Goal: Task Accomplishment & Management: Use online tool/utility

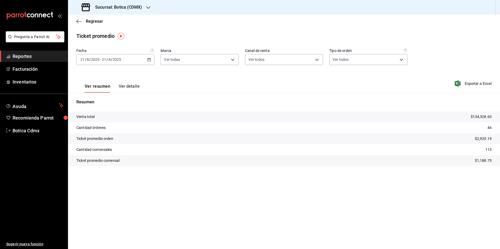
click at [92, 21] on span "Regresar" at bounding box center [94, 21] width 17 height 5
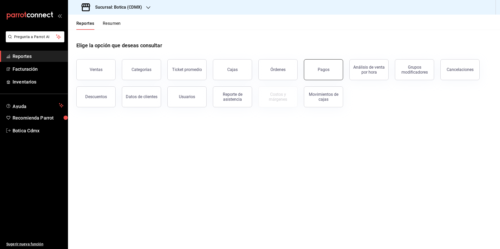
click at [320, 69] on div "Pagos" at bounding box center [323, 69] width 12 height 5
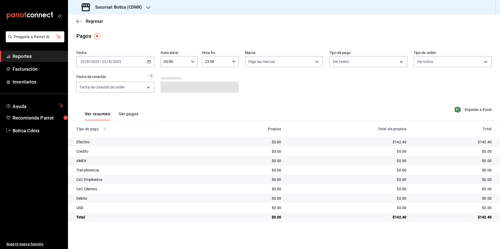
click at [147, 62] on div "[DATE] [DATE] - [DATE] [DATE]" at bounding box center [115, 61] width 78 height 11
click at [96, 135] on span "Rango de fechas" at bounding box center [101, 135] width 40 height 5
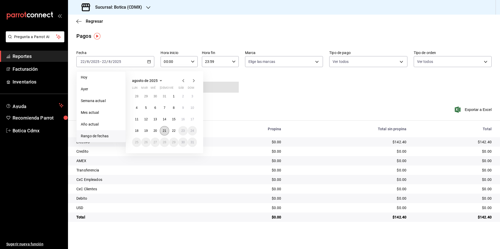
click at [164, 131] on abbr "21" at bounding box center [163, 131] width 3 height 4
click at [172, 130] on abbr "22" at bounding box center [173, 131] width 3 height 4
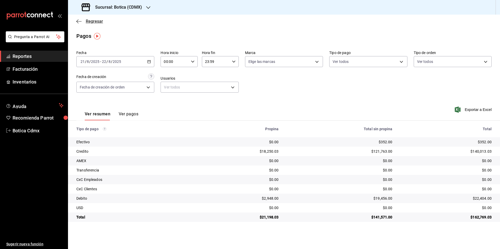
click at [94, 22] on span "Regresar" at bounding box center [94, 21] width 17 height 5
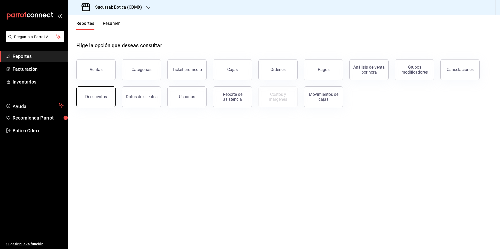
click at [100, 101] on button "Descuentos" at bounding box center [95, 96] width 39 height 21
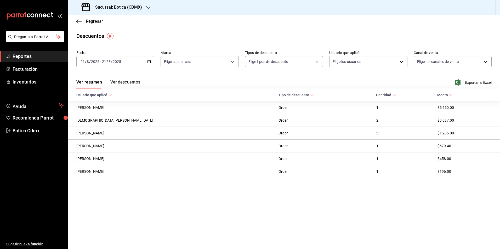
click at [118, 83] on button "Ver descuentos" at bounding box center [125, 84] width 30 height 9
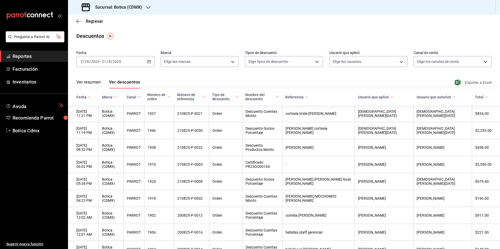
click at [467, 81] on span "Exportar a Excel" at bounding box center [473, 82] width 36 height 6
click at [96, 22] on span "Regresar" at bounding box center [94, 21] width 17 height 5
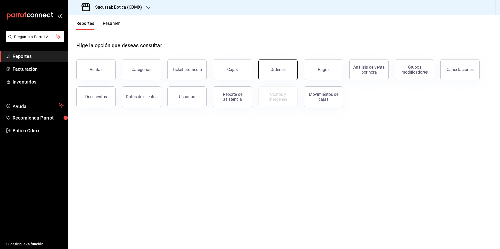
click at [283, 71] on div "Órdenes" at bounding box center [277, 69] width 15 height 5
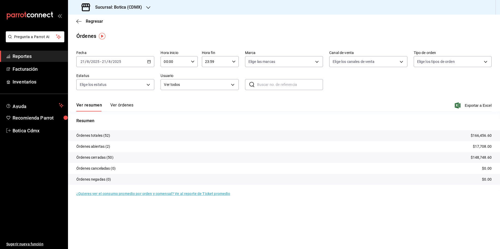
click at [149, 61] on icon "button" at bounding box center [149, 62] width 4 height 4
click at [98, 135] on span "Rango de fechas" at bounding box center [101, 135] width 40 height 5
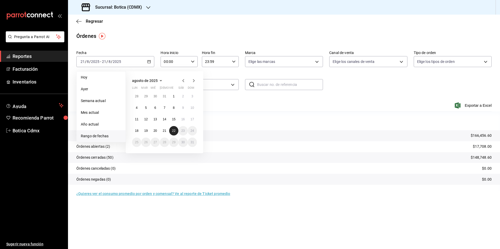
click at [172, 132] on abbr "22" at bounding box center [173, 131] width 3 height 4
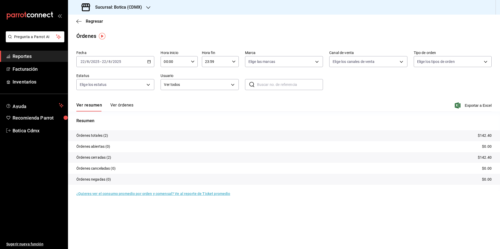
click at [124, 104] on button "Ver órdenes" at bounding box center [121, 107] width 23 height 9
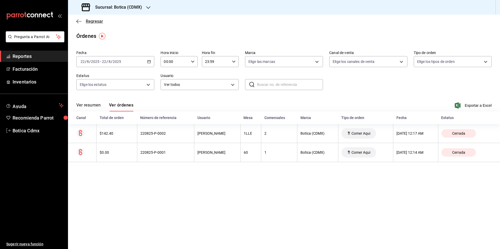
click at [90, 20] on span "Regresar" at bounding box center [94, 21] width 17 height 5
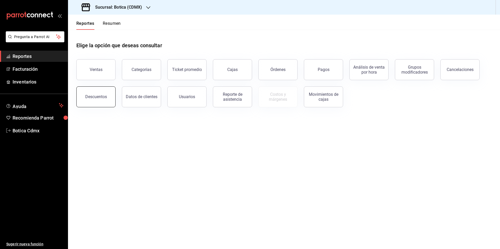
click at [103, 100] on button "Descuentos" at bounding box center [95, 96] width 39 height 21
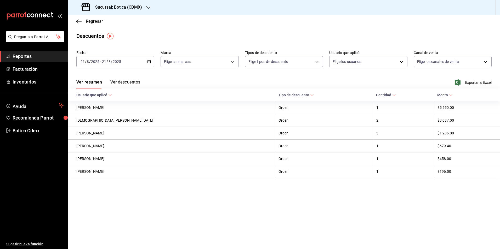
click at [149, 61] on \(Stroke\) "button" at bounding box center [149, 61] width 3 height 0
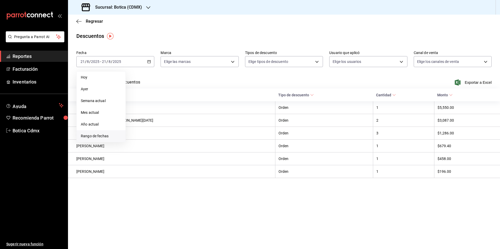
click at [101, 135] on span "Rango de fechas" at bounding box center [101, 135] width 40 height 5
click at [165, 131] on abbr "21" at bounding box center [163, 131] width 3 height 4
click at [171, 131] on button "22" at bounding box center [173, 130] width 9 height 9
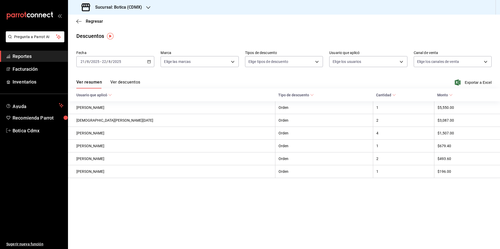
click at [130, 81] on button "Ver descuentos" at bounding box center [125, 84] width 30 height 9
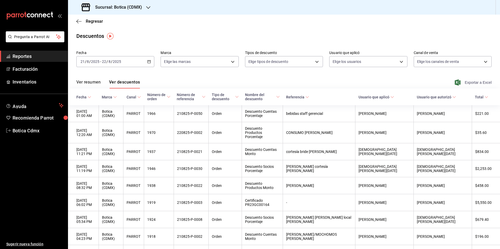
click at [465, 82] on span "Exportar a Excel" at bounding box center [473, 82] width 36 height 6
click at [89, 20] on span "Regresar" at bounding box center [94, 21] width 17 height 5
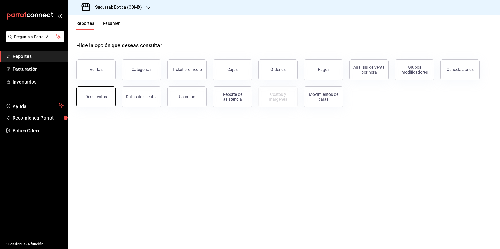
click at [109, 97] on button "Descuentos" at bounding box center [95, 96] width 39 height 21
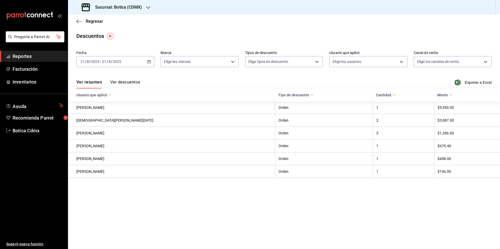
click at [148, 63] on icon "button" at bounding box center [149, 62] width 4 height 4
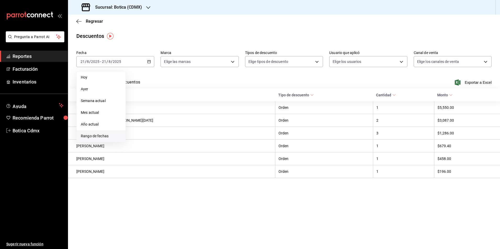
click at [92, 135] on span "Rango de fechas" at bounding box center [101, 135] width 40 height 5
click at [140, 130] on button "18" at bounding box center [136, 130] width 9 height 9
click at [172, 132] on abbr "22" at bounding box center [173, 131] width 3 height 4
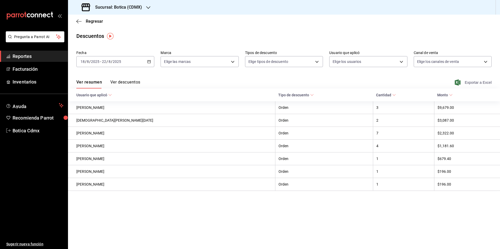
click at [465, 83] on span "Exportar a Excel" at bounding box center [473, 82] width 36 height 6
click at [267, 31] on main "Regresar Descuentos Fecha [DATE] [DATE] - [DATE] [DATE] Marca Elige las marcas …" at bounding box center [284, 132] width 432 height 235
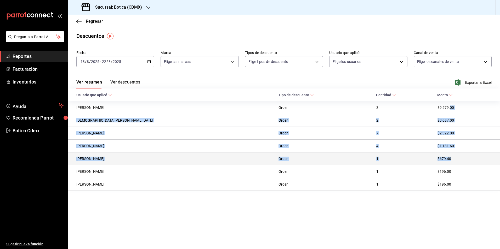
drag, startPoint x: 440, startPoint y: 109, endPoint x: 444, endPoint y: 159, distance: 49.8
click at [444, 159] on tbody "[PERSON_NAME] Orden 3 $9,679.00 [PERSON_NAME][DATE] Orden 2 $3,087.00 [PERSON_N…" at bounding box center [284, 146] width 432 height 90
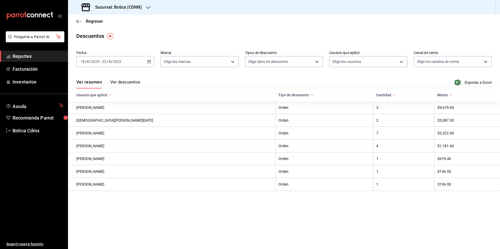
drag, startPoint x: 444, startPoint y: 159, endPoint x: 407, endPoint y: 85, distance: 82.5
click at [407, 85] on div "Ver resumen Ver descuentos Exportar a Excel" at bounding box center [284, 80] width 432 height 15
click at [476, 82] on span "Exportar a Excel" at bounding box center [473, 82] width 36 height 6
click at [97, 19] on span "Regresar" at bounding box center [94, 21] width 17 height 5
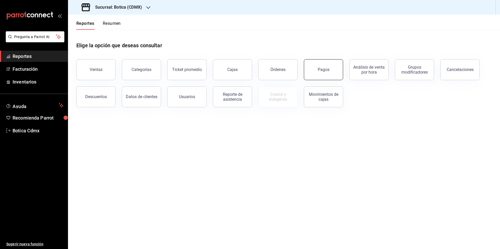
click at [320, 73] on button "Pagos" at bounding box center [323, 69] width 39 height 21
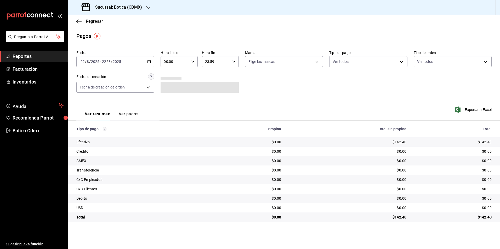
click at [149, 62] on icon "button" at bounding box center [149, 62] width 4 height 4
click at [101, 136] on span "Rango de fechas" at bounding box center [101, 135] width 40 height 5
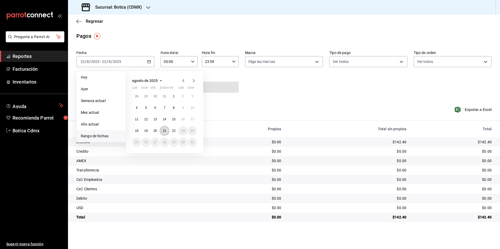
click at [167, 131] on button "21" at bounding box center [164, 130] width 9 height 9
click at [172, 131] on abbr "22" at bounding box center [173, 131] width 3 height 4
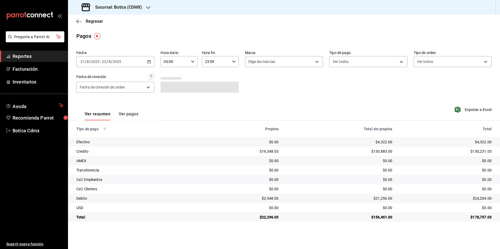
click at [185, 59] on input "00:00" at bounding box center [174, 61] width 28 height 10
click at [169, 99] on span "02" at bounding box center [170, 100] width 10 height 4
type input "02:00"
click at [93, 22] on div at bounding box center [250, 124] width 500 height 249
click at [94, 21] on span "Regresar" at bounding box center [94, 21] width 17 height 5
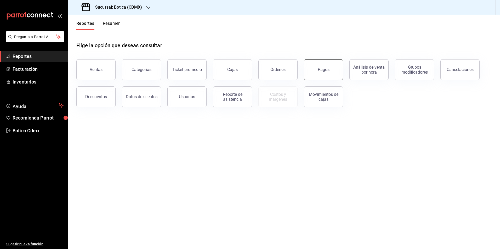
click at [325, 75] on button "Pagos" at bounding box center [323, 69] width 39 height 21
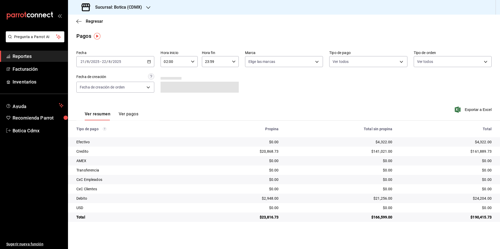
click at [189, 63] on div "02:00 Hora inicio" at bounding box center [178, 61] width 37 height 11
click at [188, 98] on span "08" at bounding box center [188, 97] width 10 height 4
type input "02:08"
